Goal: Navigation & Orientation: Find specific page/section

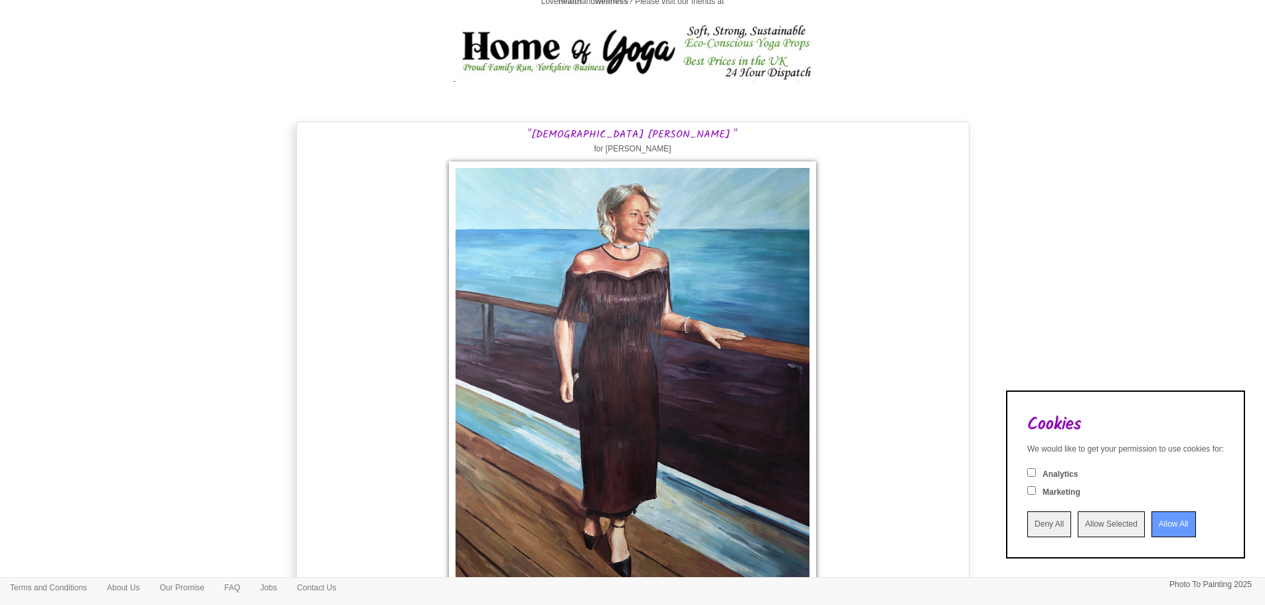
scroll to position [16787, 0]
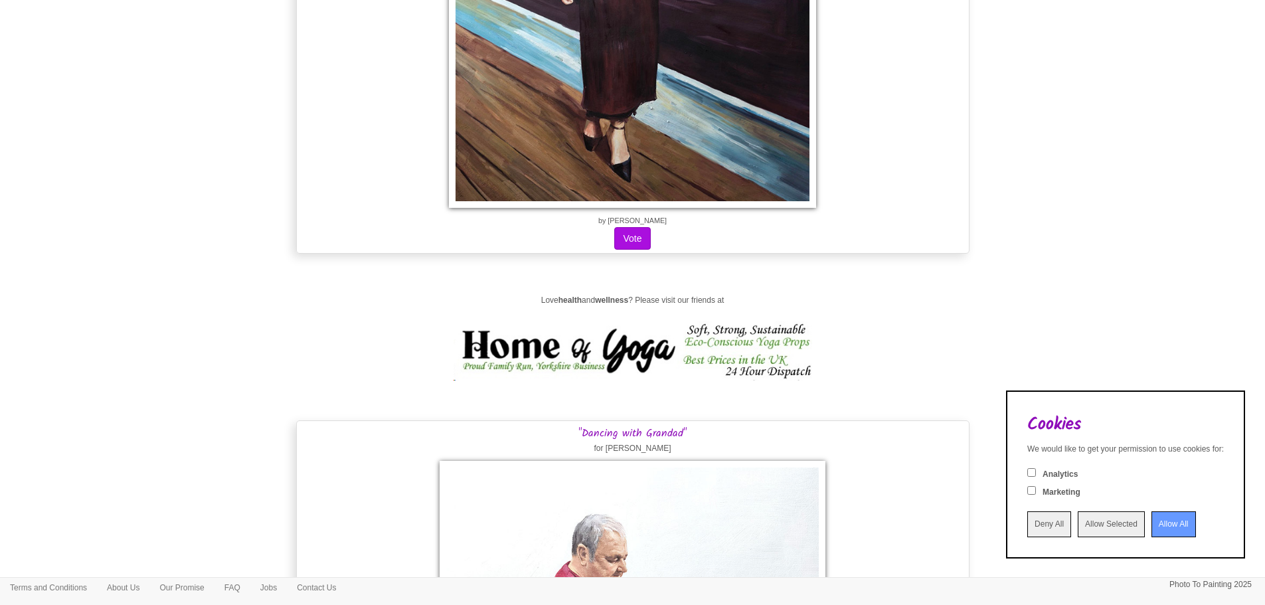
click at [1170, 513] on input "Allow All" at bounding box center [1173, 524] width 44 height 26
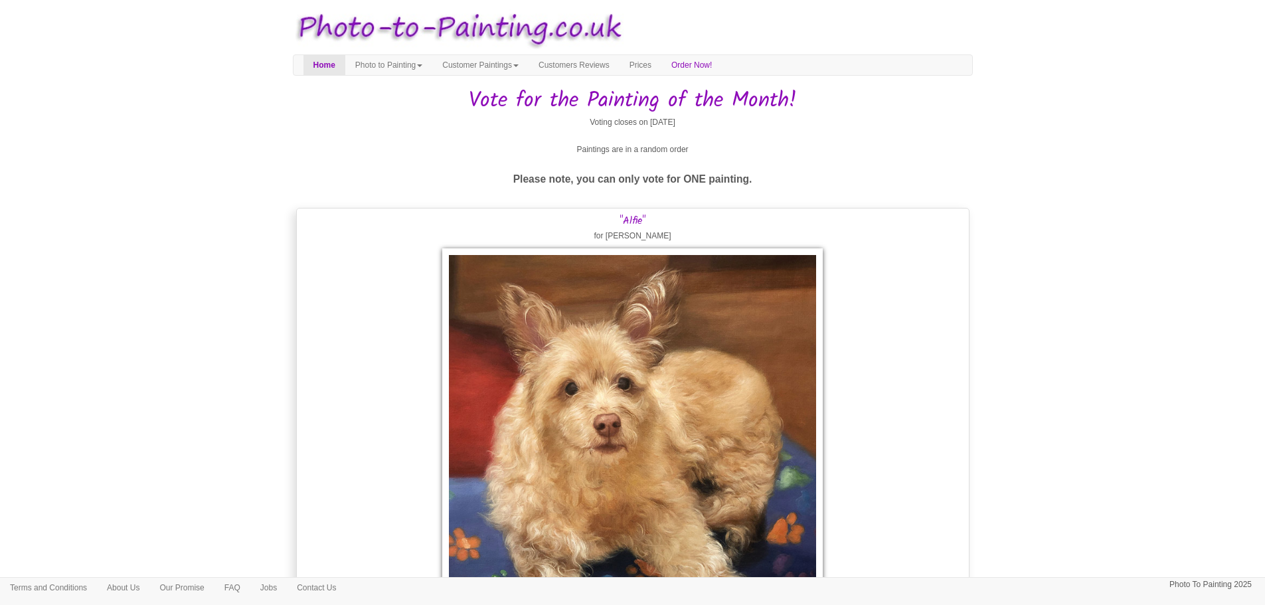
scroll to position [0, 0]
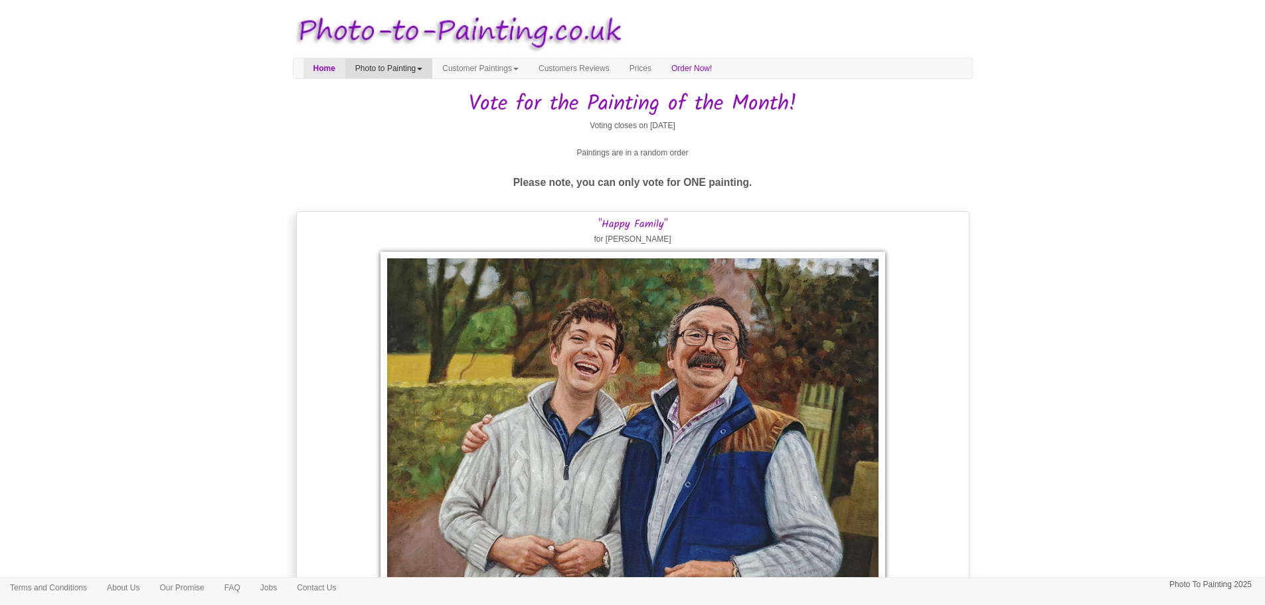
click at [405, 68] on link "Photo to Painting" at bounding box center [388, 68] width 87 height 20
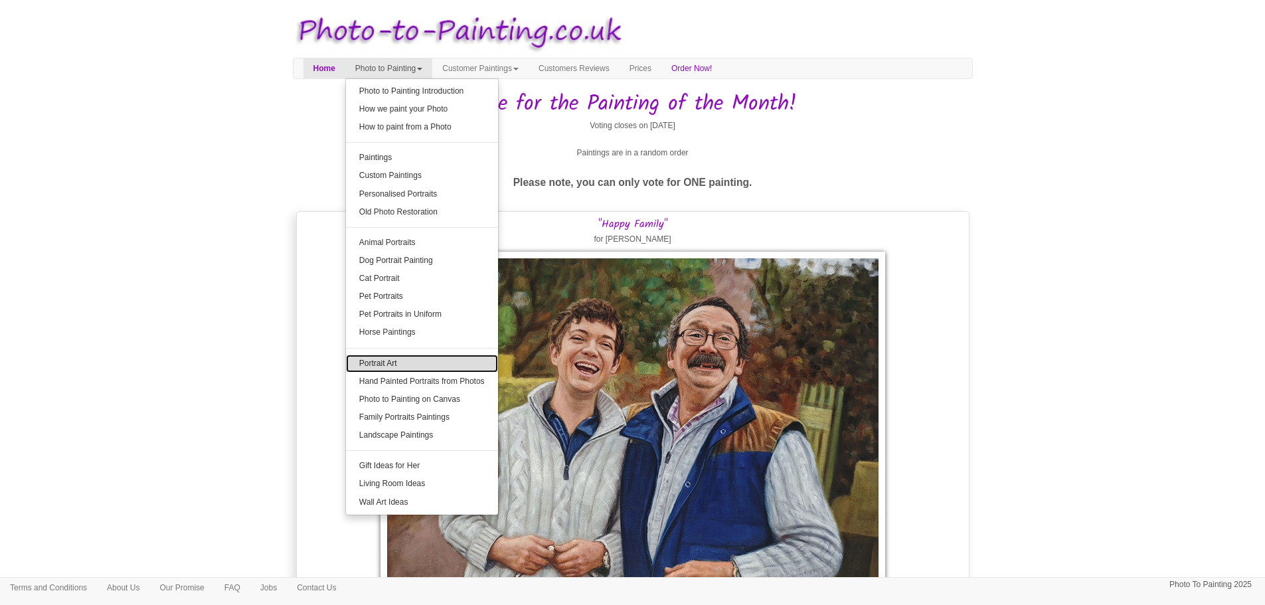
click at [401, 357] on link "Portrait Art" at bounding box center [422, 364] width 152 height 18
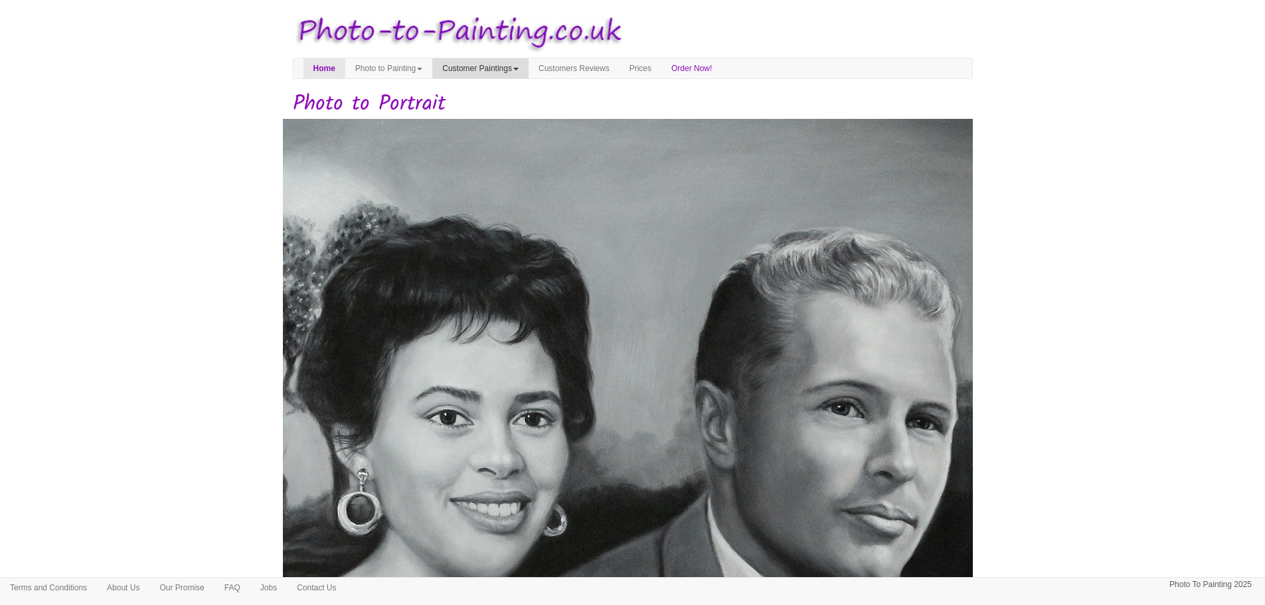
click at [508, 69] on link "Customer Paintings" at bounding box center [480, 68] width 96 height 20
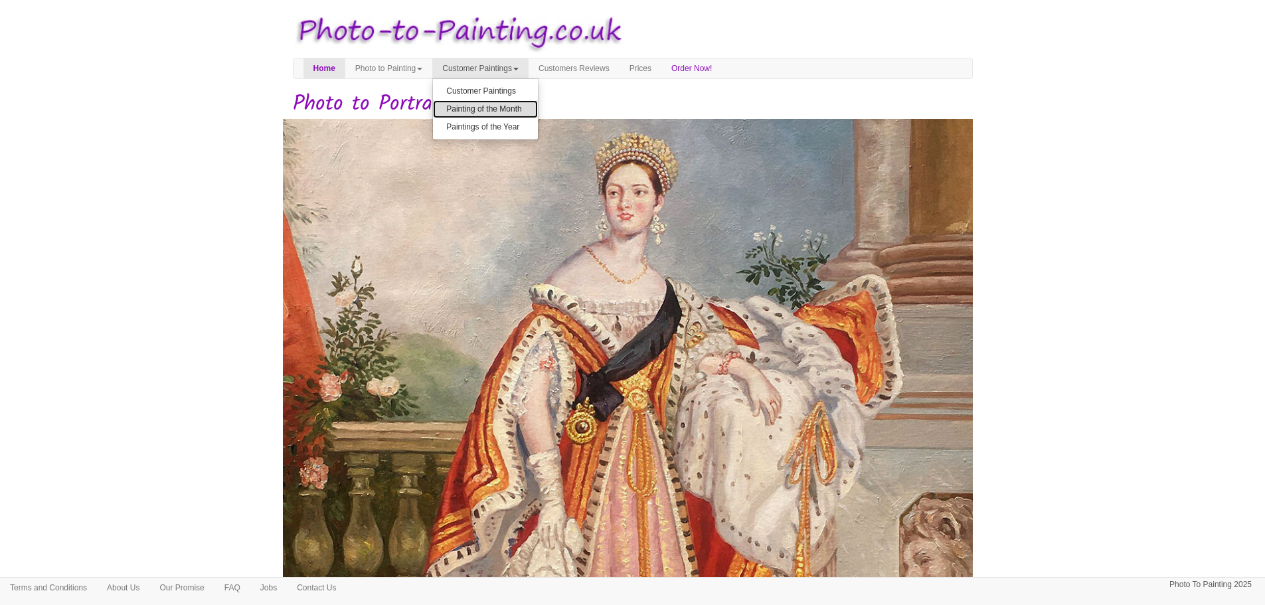
click at [525, 110] on link "Painting of the Month" at bounding box center [485, 109] width 105 height 18
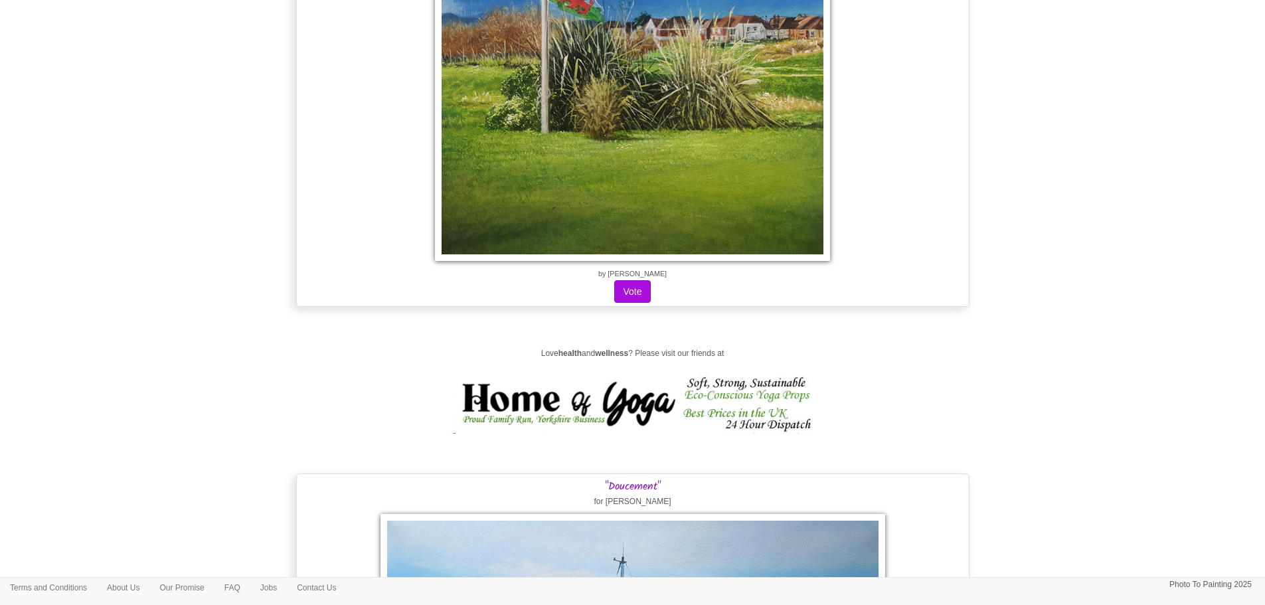
scroll to position [17185, 0]
